Goal: Task Accomplishment & Management: Complete application form

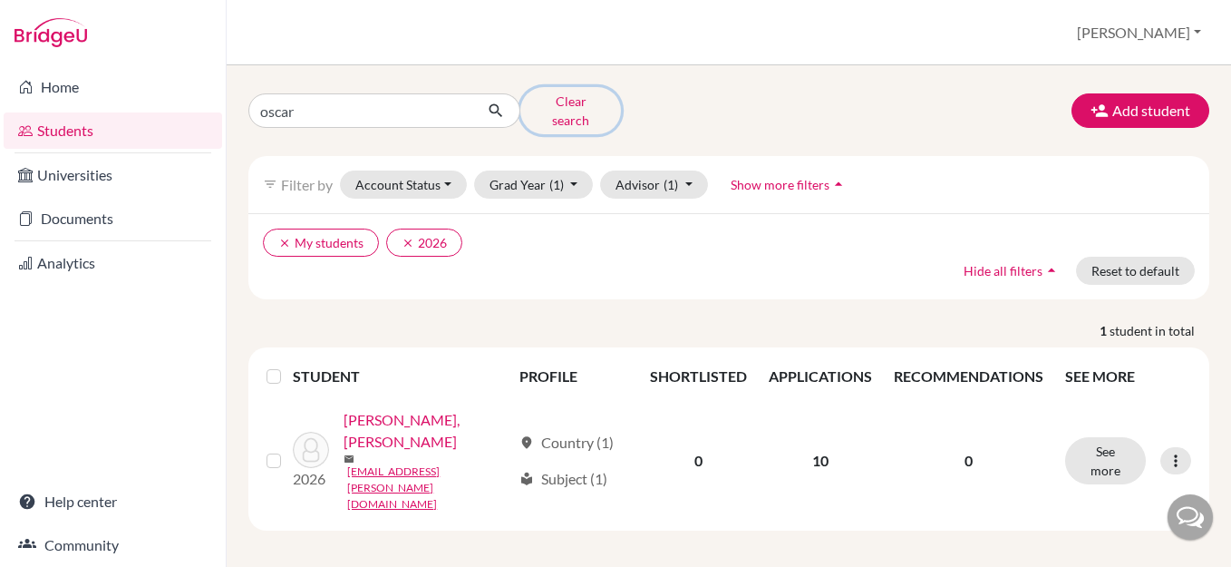
click at [568, 101] on button "Clear search" at bounding box center [570, 110] width 101 height 47
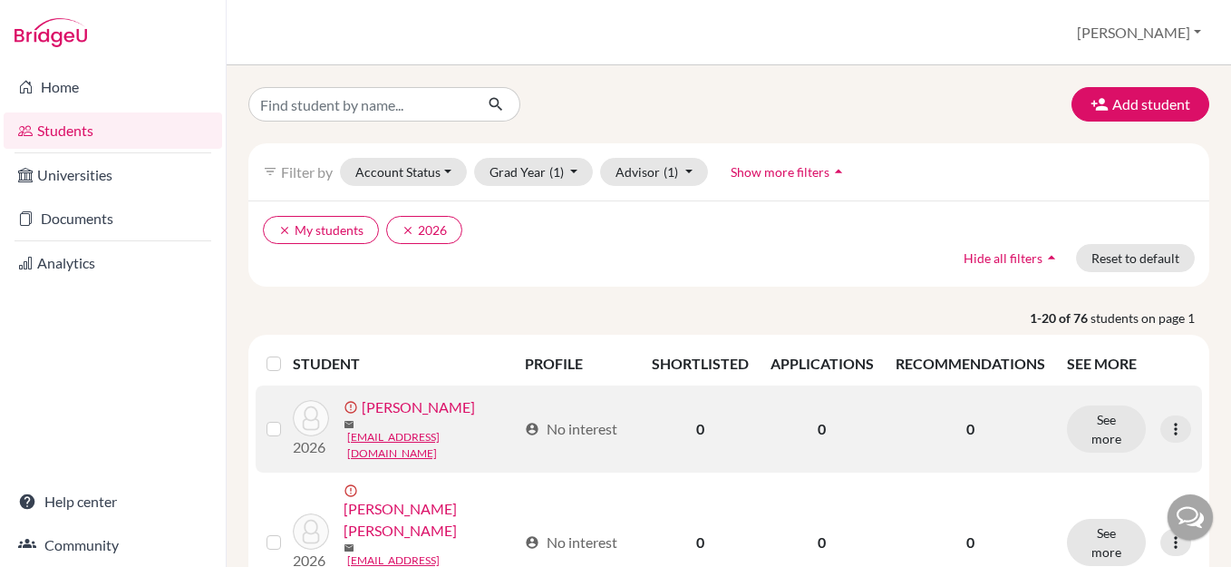
click at [425, 417] on link "[PERSON_NAME]" at bounding box center [418, 407] width 113 height 22
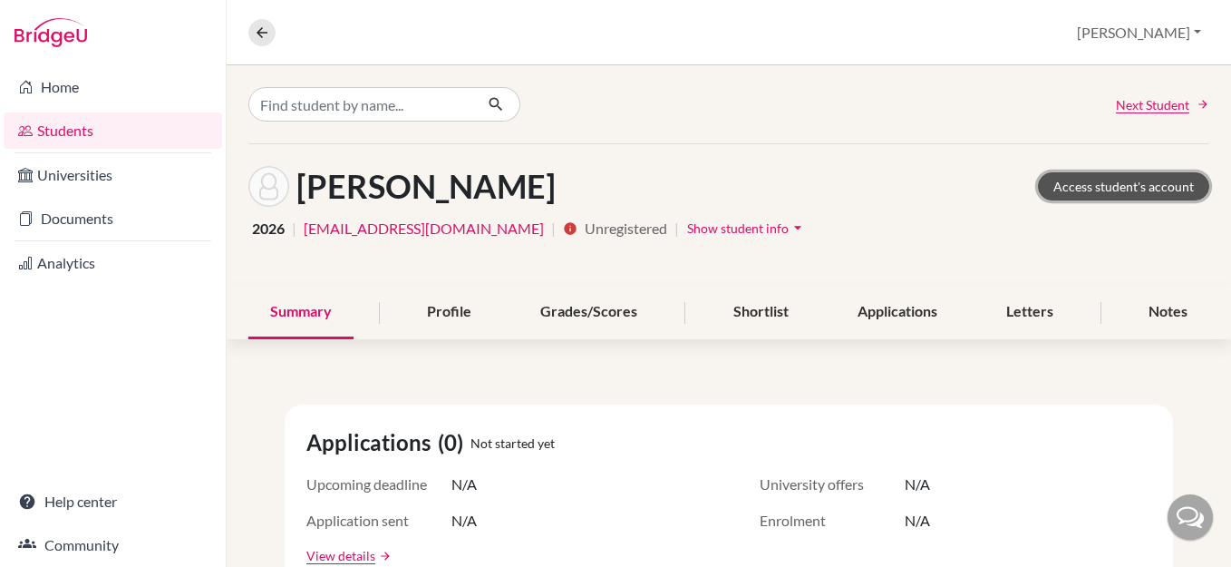
click at [1132, 184] on link "Access student's account" at bounding box center [1123, 186] width 171 height 28
click at [1146, 33] on button "[PERSON_NAME]" at bounding box center [1139, 32] width 141 height 34
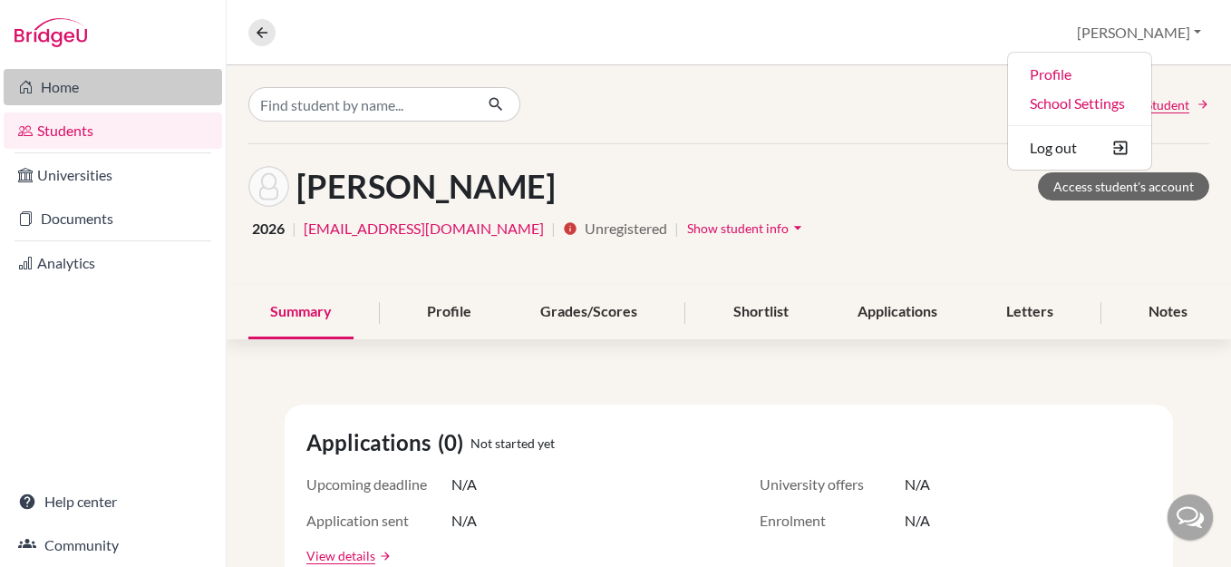
click at [39, 90] on link "Home" at bounding box center [113, 87] width 218 height 36
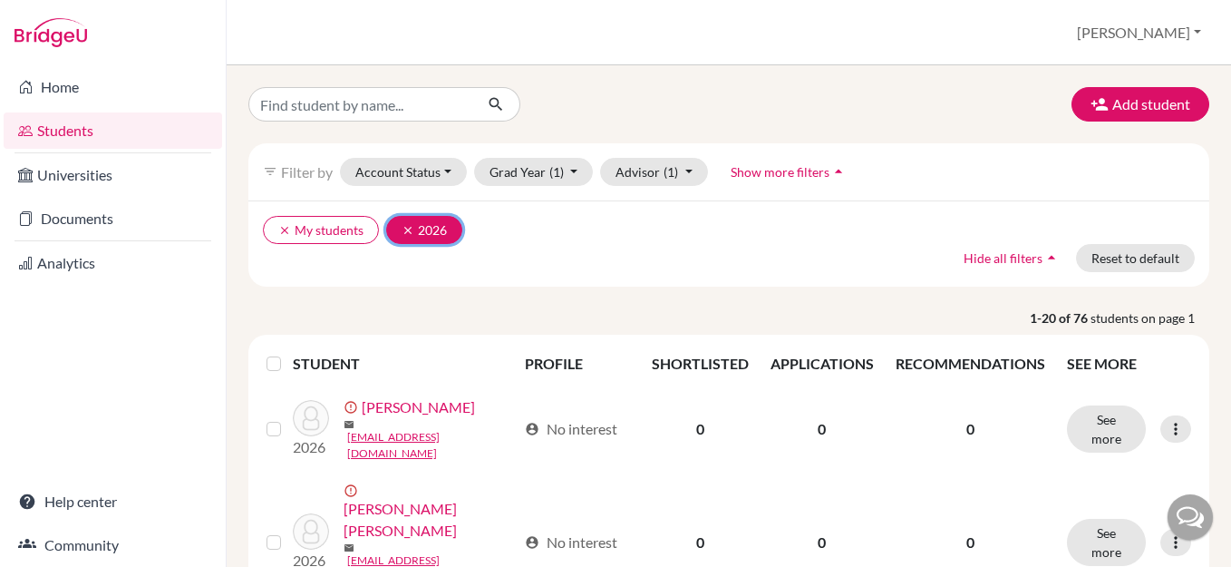
click at [411, 229] on icon "clear" at bounding box center [408, 230] width 13 height 13
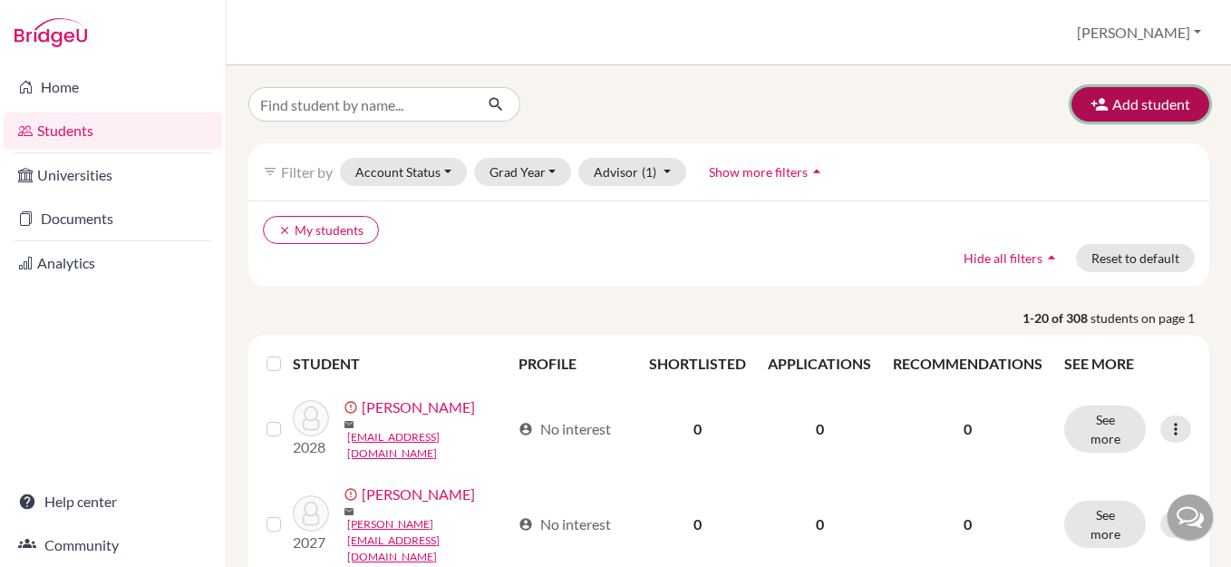
click at [1137, 102] on button "Add student" at bounding box center [1141, 104] width 138 height 34
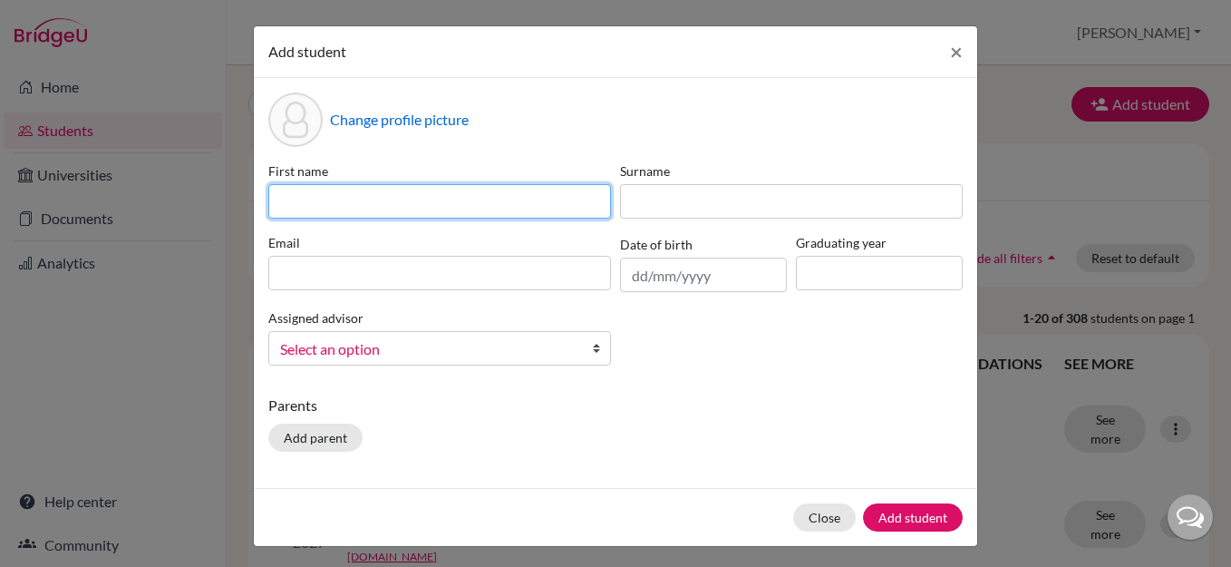
click at [364, 194] on input at bounding box center [439, 201] width 343 height 34
type input "Manuel Maria"
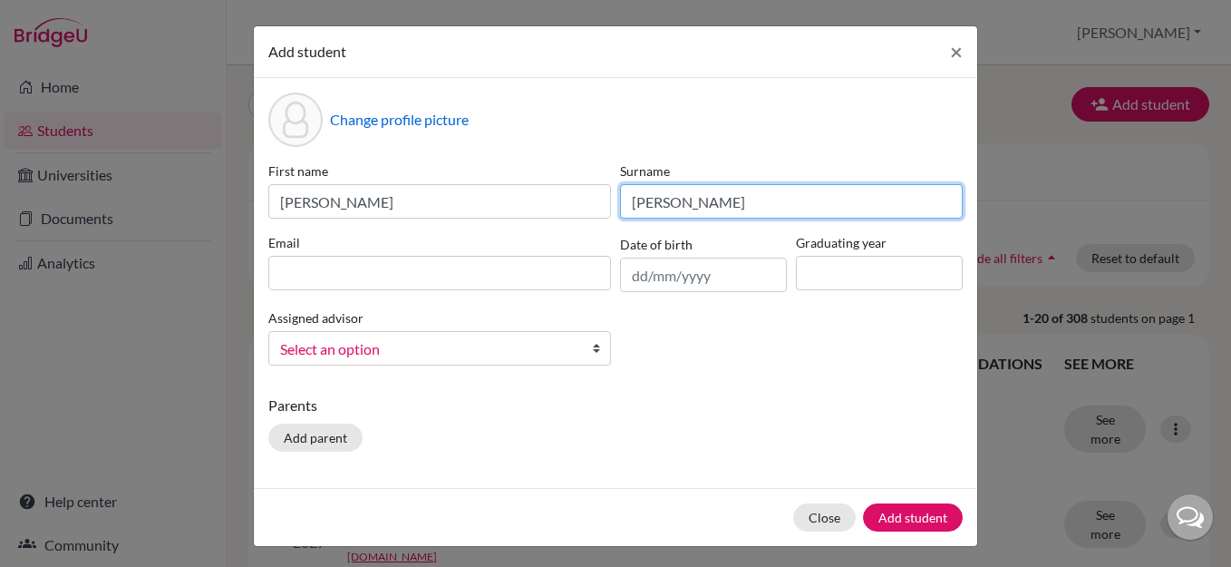
type input "Chacon"
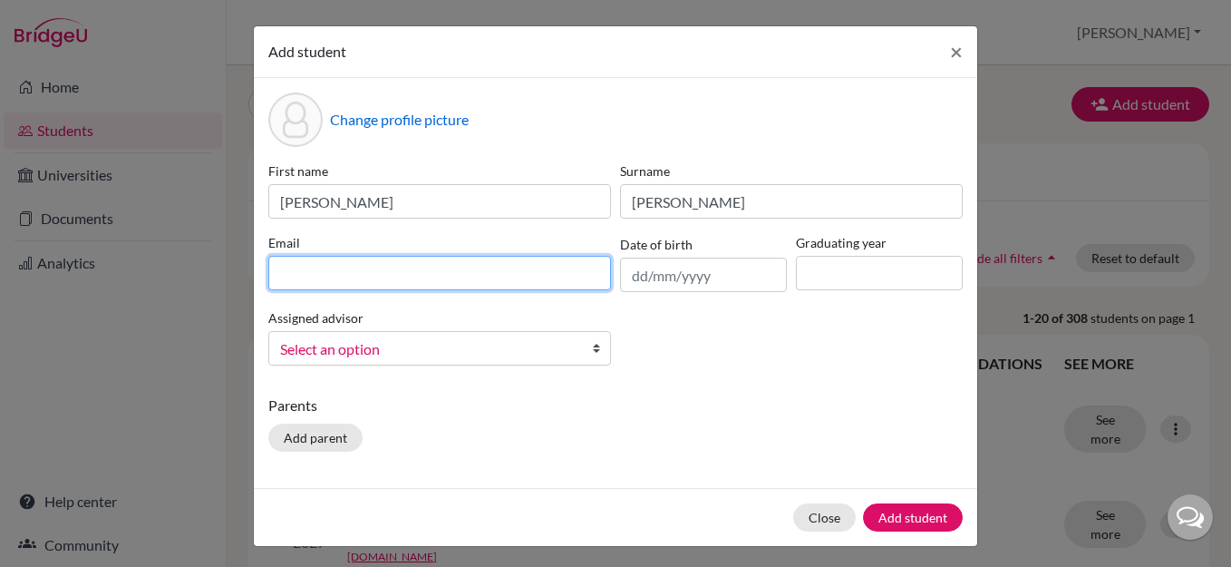
click at [454, 273] on input at bounding box center [439, 273] width 343 height 34
paste input "mmchaconrojas@gmail.com"
type input "mmchaconrojas@gmail.com"
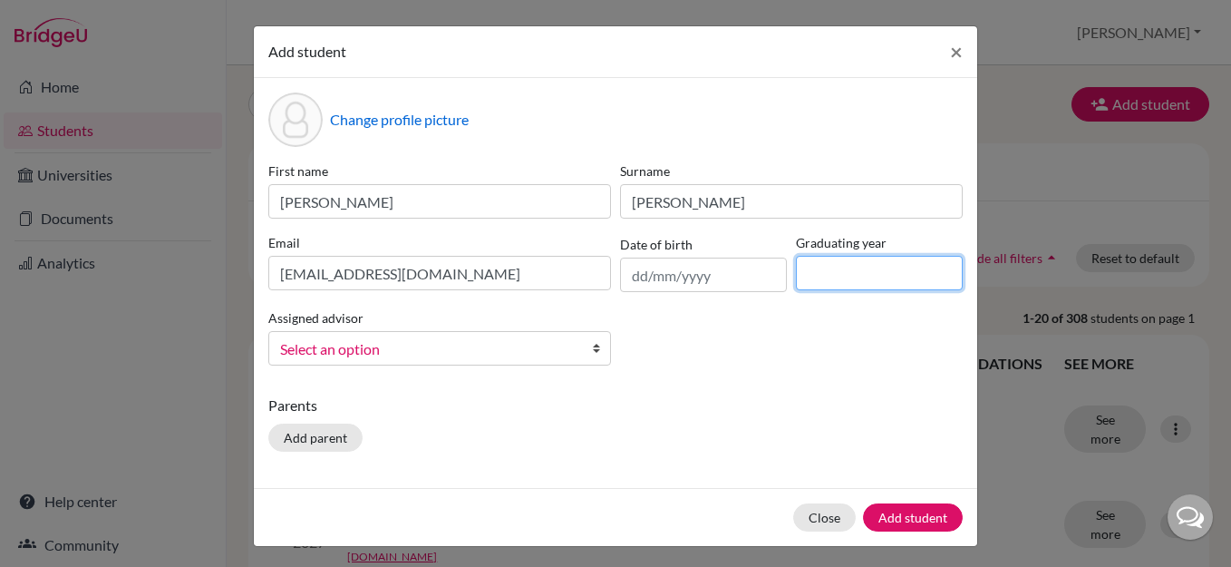
click at [827, 271] on input at bounding box center [879, 273] width 167 height 34
type input "2028"
drag, startPoint x: 454, startPoint y: 346, endPoint x: 447, endPoint y: 355, distance: 11.6
click at [454, 346] on span "Select an option" at bounding box center [428, 349] width 296 height 24
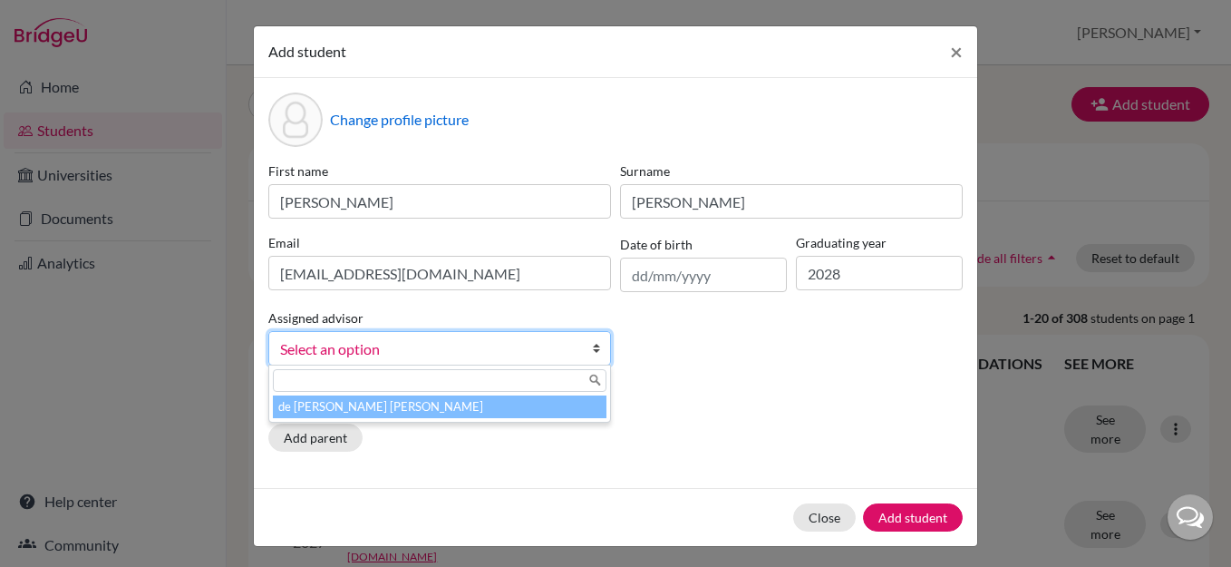
click at [399, 403] on li "de Vega Salas, Gerardo" at bounding box center [440, 406] width 334 height 23
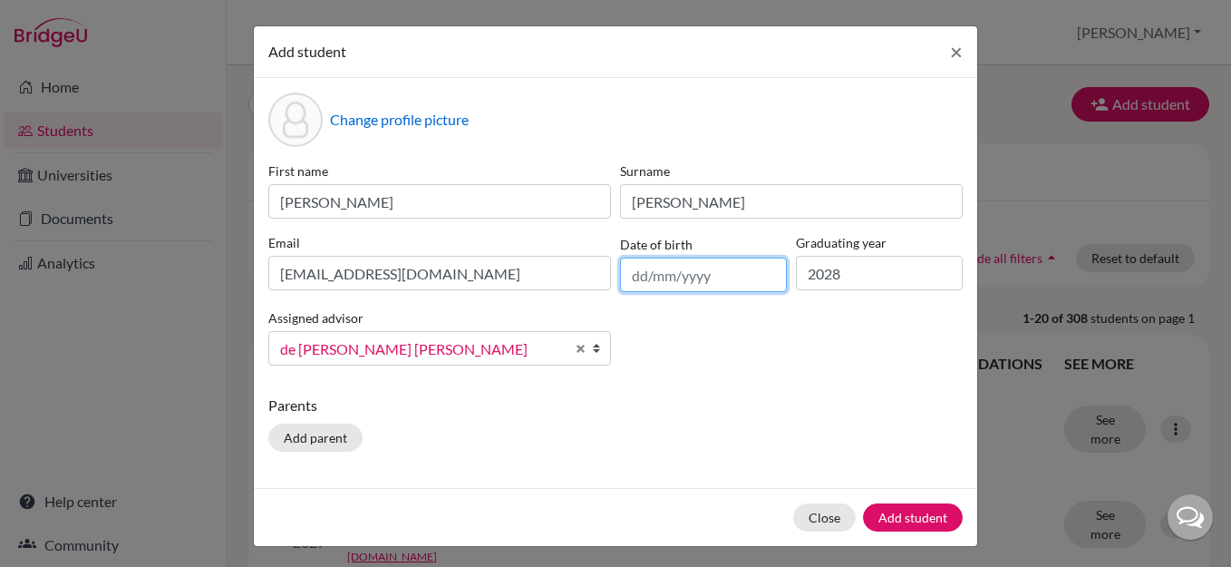
click at [684, 276] on input "text" at bounding box center [703, 274] width 167 height 34
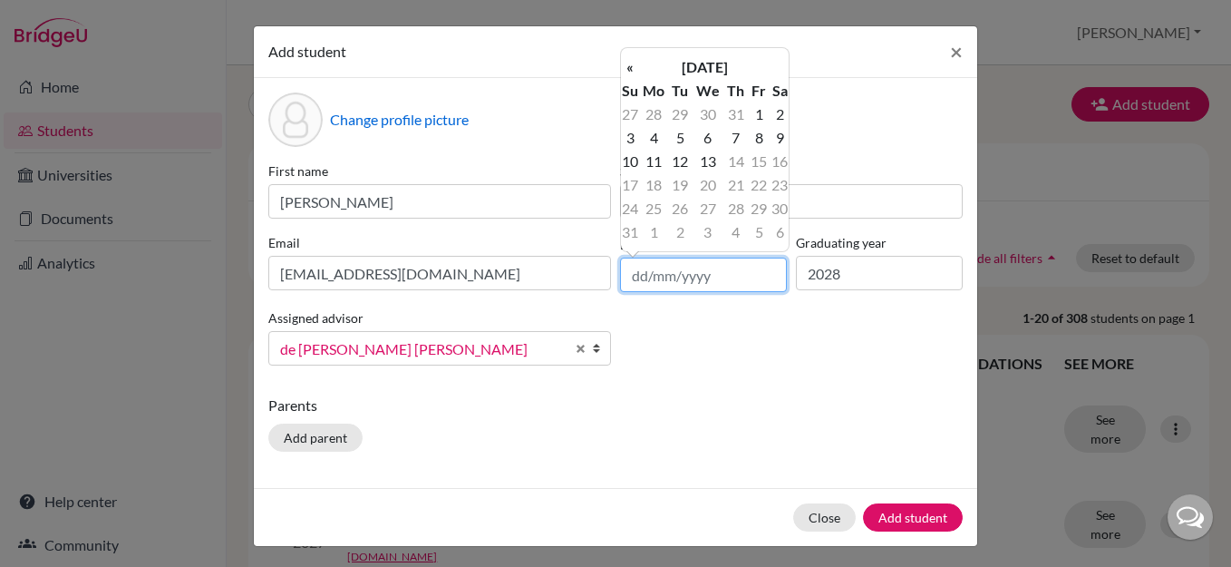
click at [745, 274] on input "text" at bounding box center [703, 274] width 167 height 34
click at [699, 69] on th "August 2025" at bounding box center [704, 67] width 131 height 24
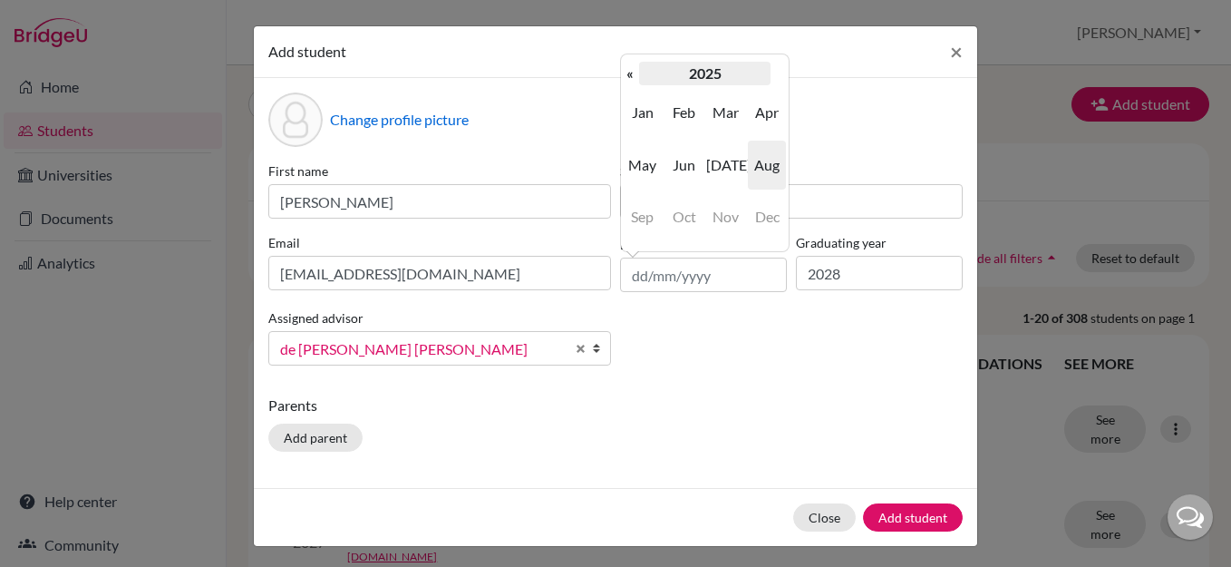
click at [699, 69] on th "2025" at bounding box center [704, 74] width 131 height 24
click at [659, 69] on th "2020-2029" at bounding box center [704, 74] width 131 height 24
click at [718, 106] on span "2010" at bounding box center [725, 112] width 38 height 49
click at [678, 109] on span "2010" at bounding box center [684, 112] width 38 height 49
click at [635, 218] on span "Sep" at bounding box center [643, 216] width 38 height 49
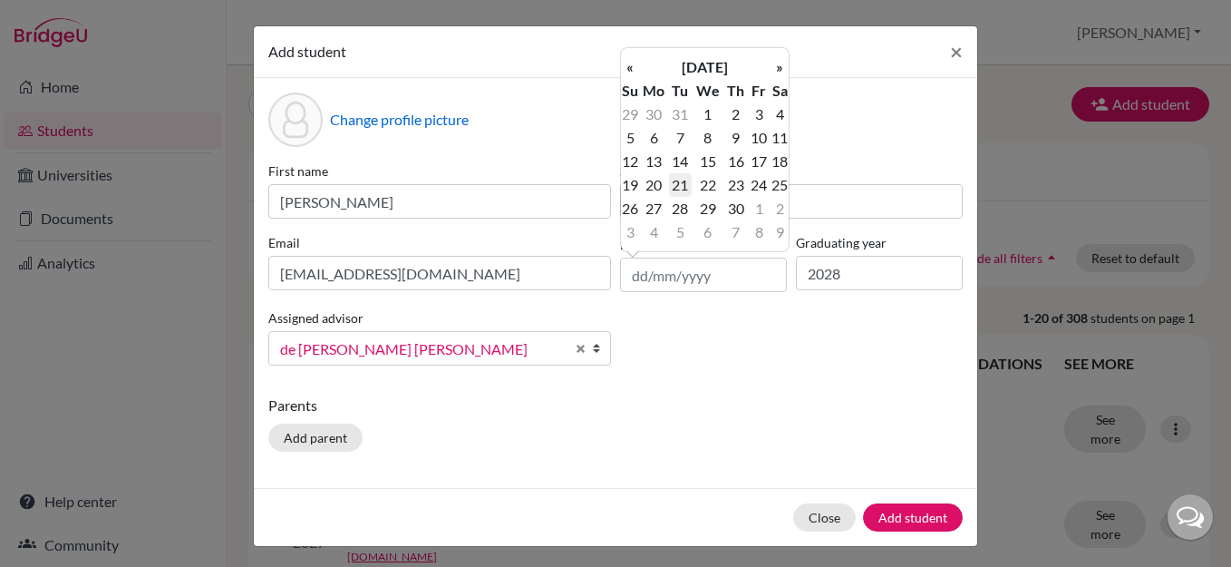
click at [684, 179] on td "21" at bounding box center [680, 185] width 23 height 24
type input "21/09/2010"
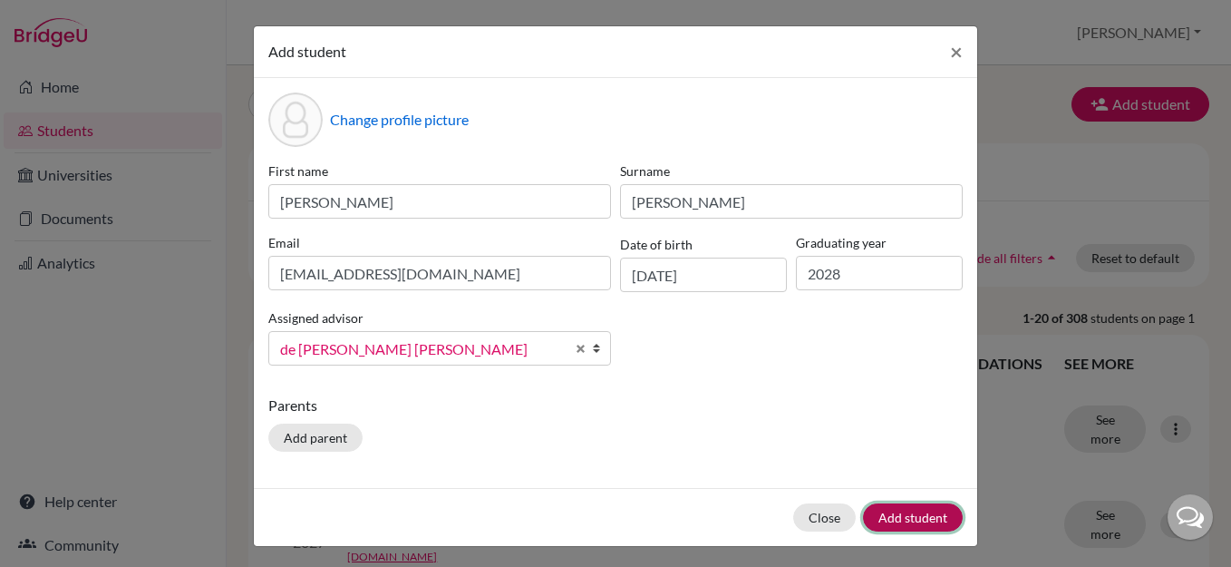
click at [904, 517] on button "Add student" at bounding box center [913, 517] width 100 height 28
